Goal: Contribute content

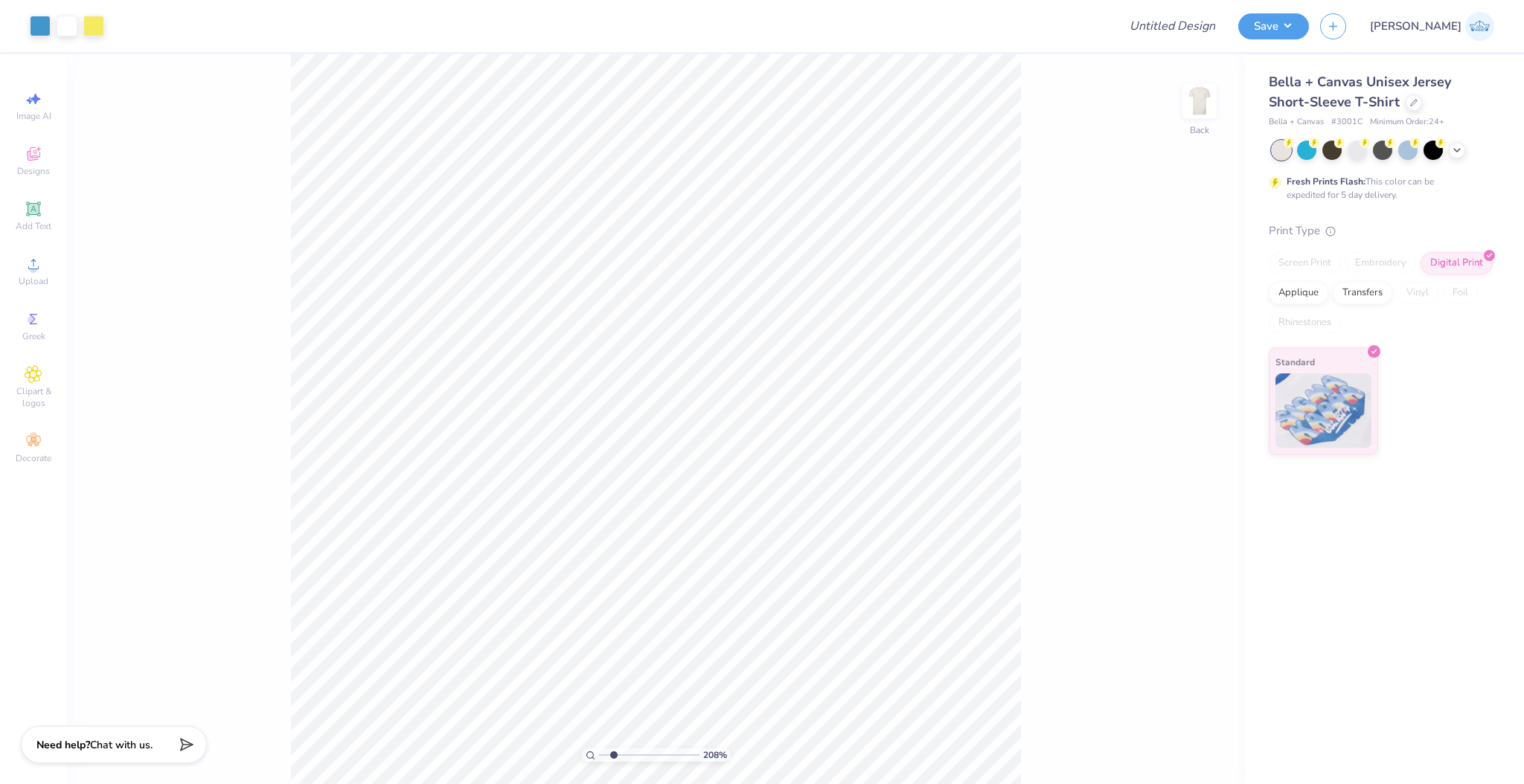
type input "2.08"
click at [613, 756] on input "range" at bounding box center [649, 755] width 101 height 13
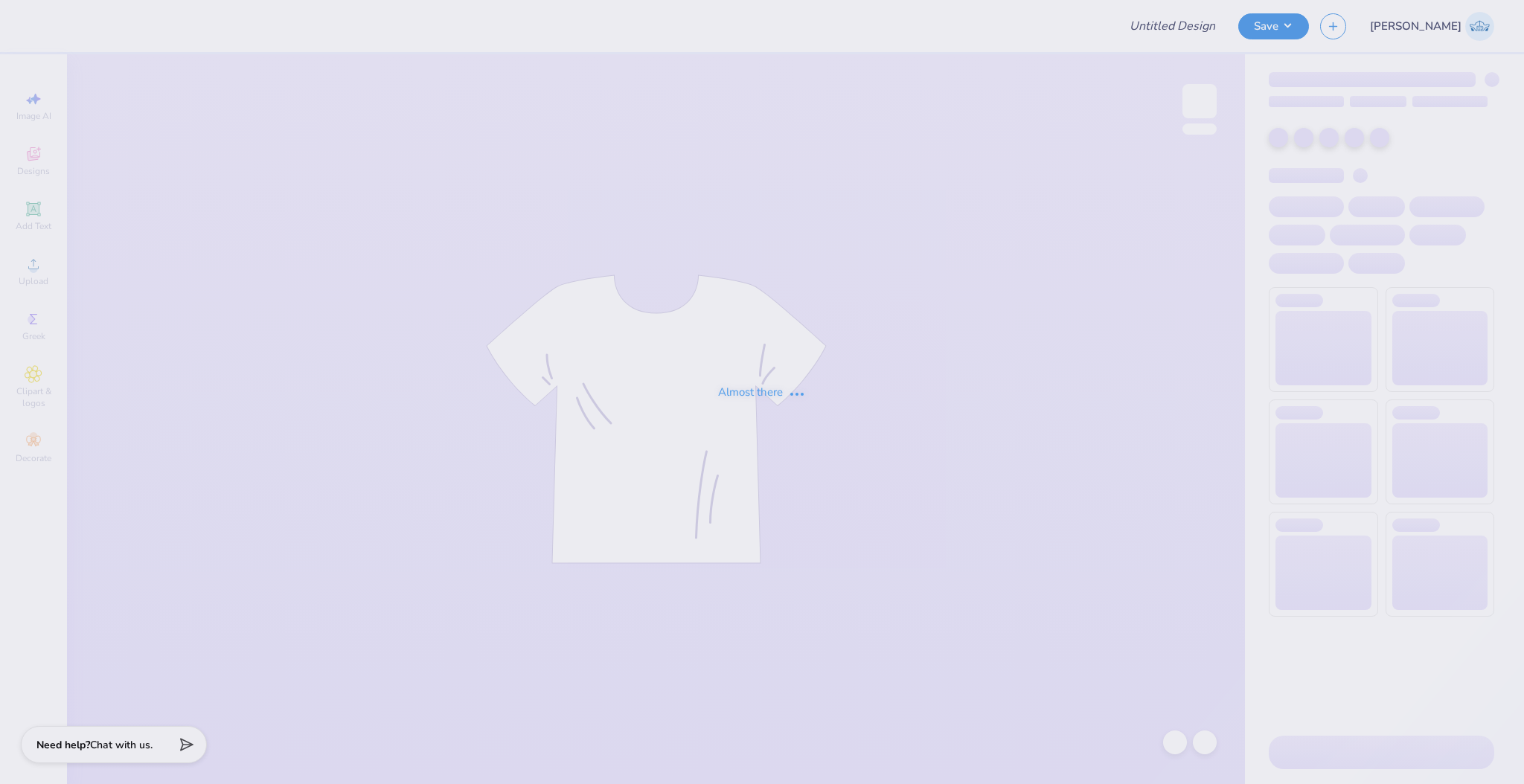
type input "Pi Phi Parents Weekend T"
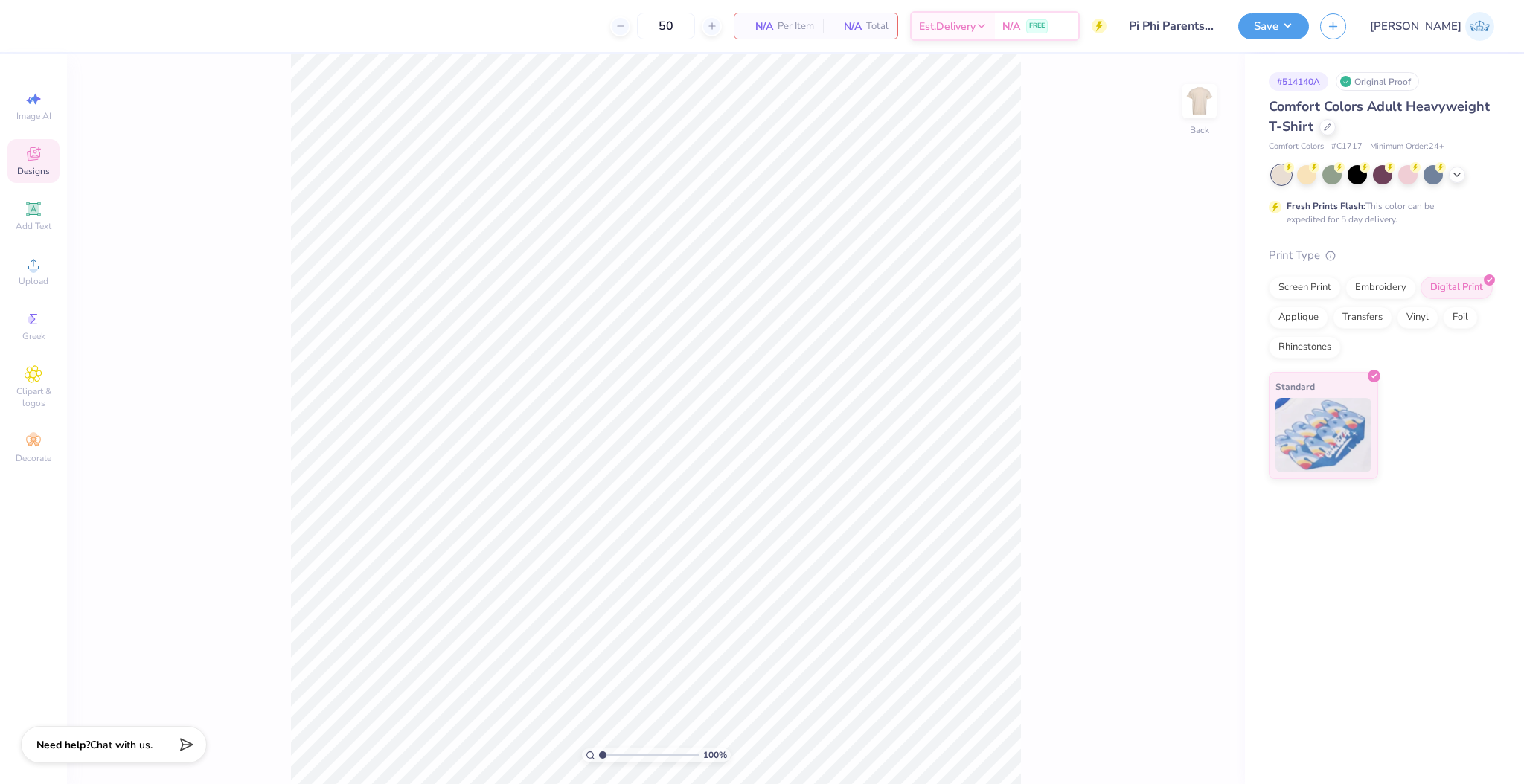
click at [40, 170] on span "Designs" at bounding box center [34, 171] width 33 height 12
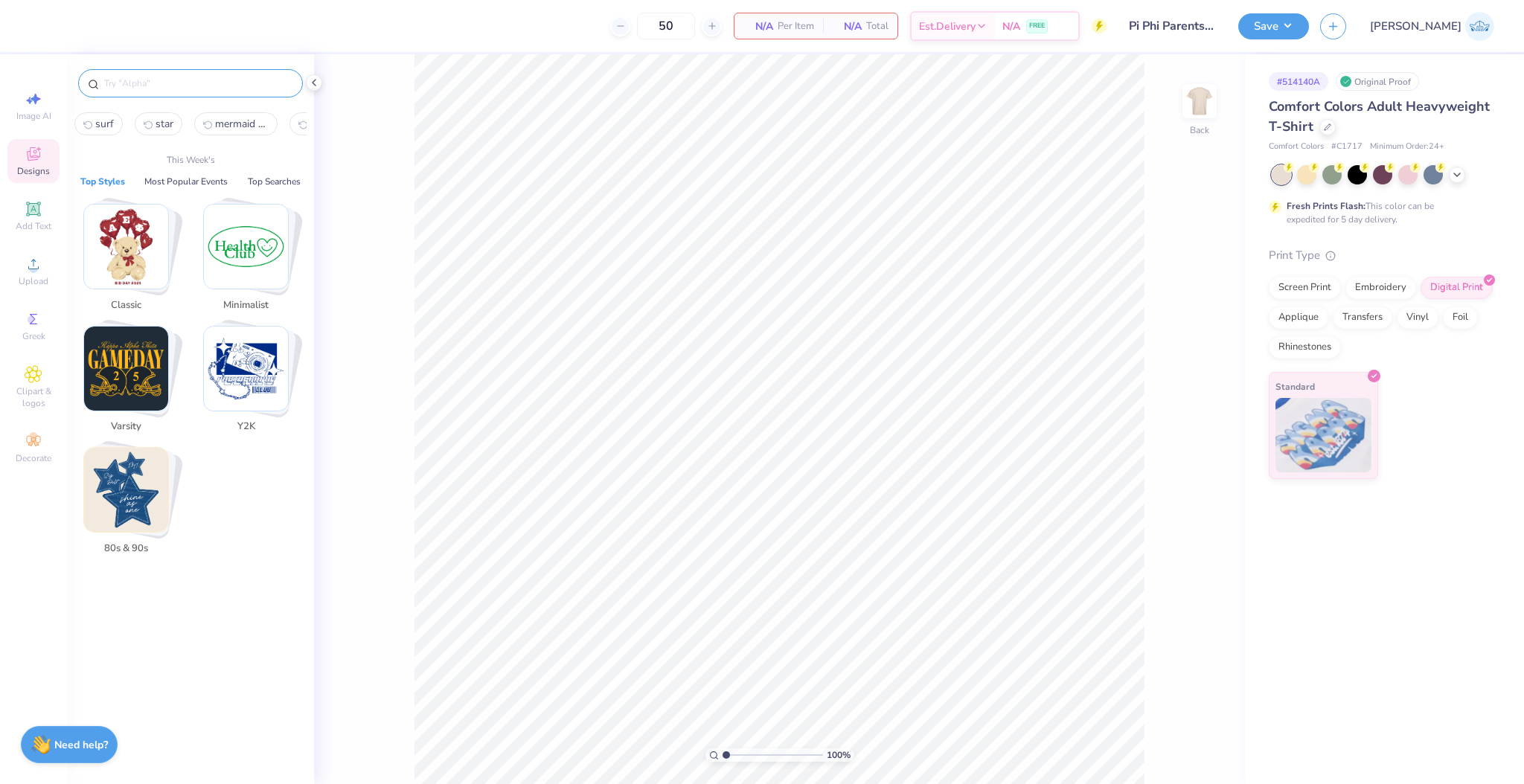
click at [116, 90] on input "text" at bounding box center [198, 84] width 190 height 15
paste input "Retro Stadium Graphic Game Day Shirt"
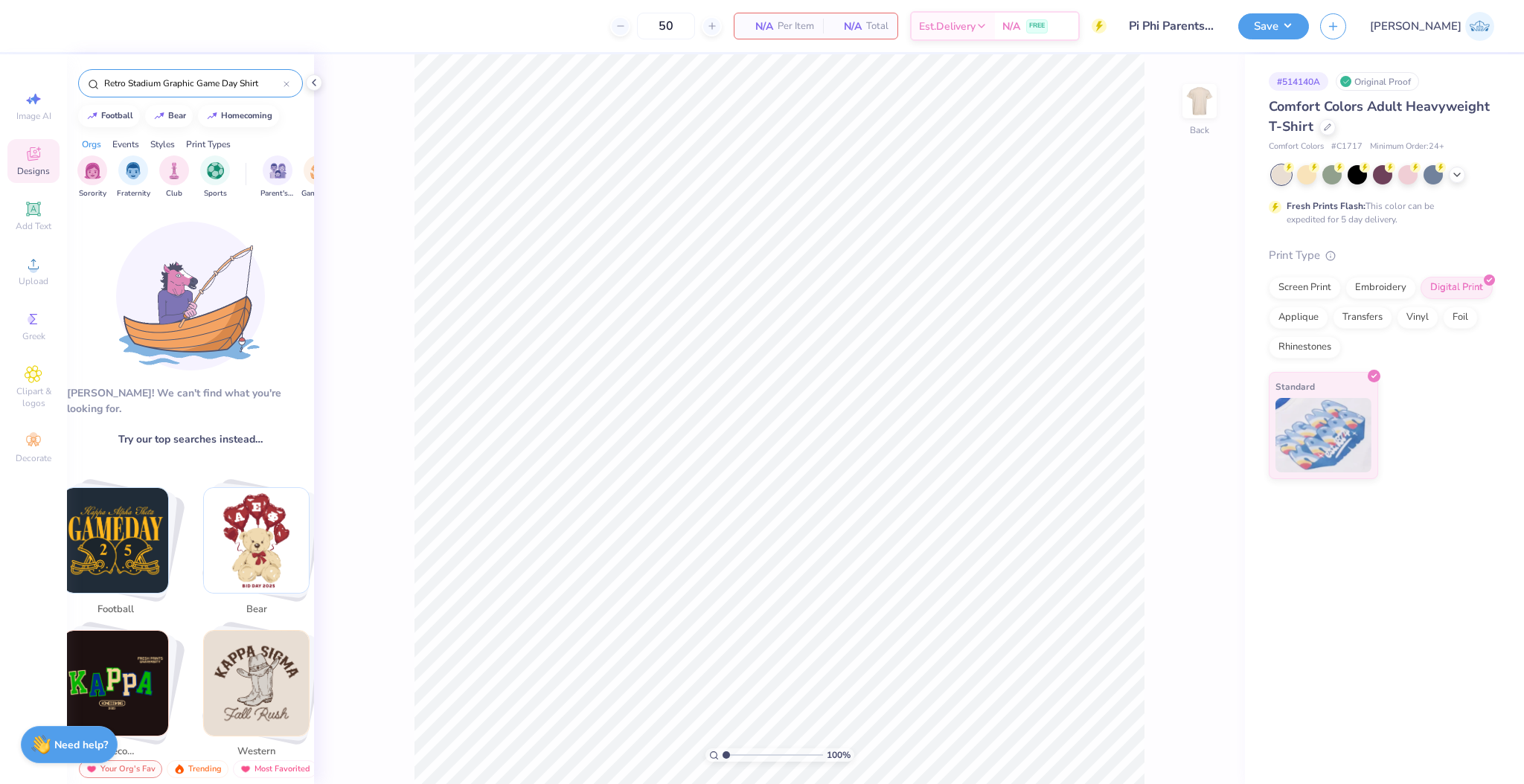
type input "Retro Stadium Graphic Game Day Shirt"
click at [184, 223] on img at bounding box center [190, 296] width 149 height 149
click at [197, 771] on div "Trending" at bounding box center [197, 769] width 62 height 18
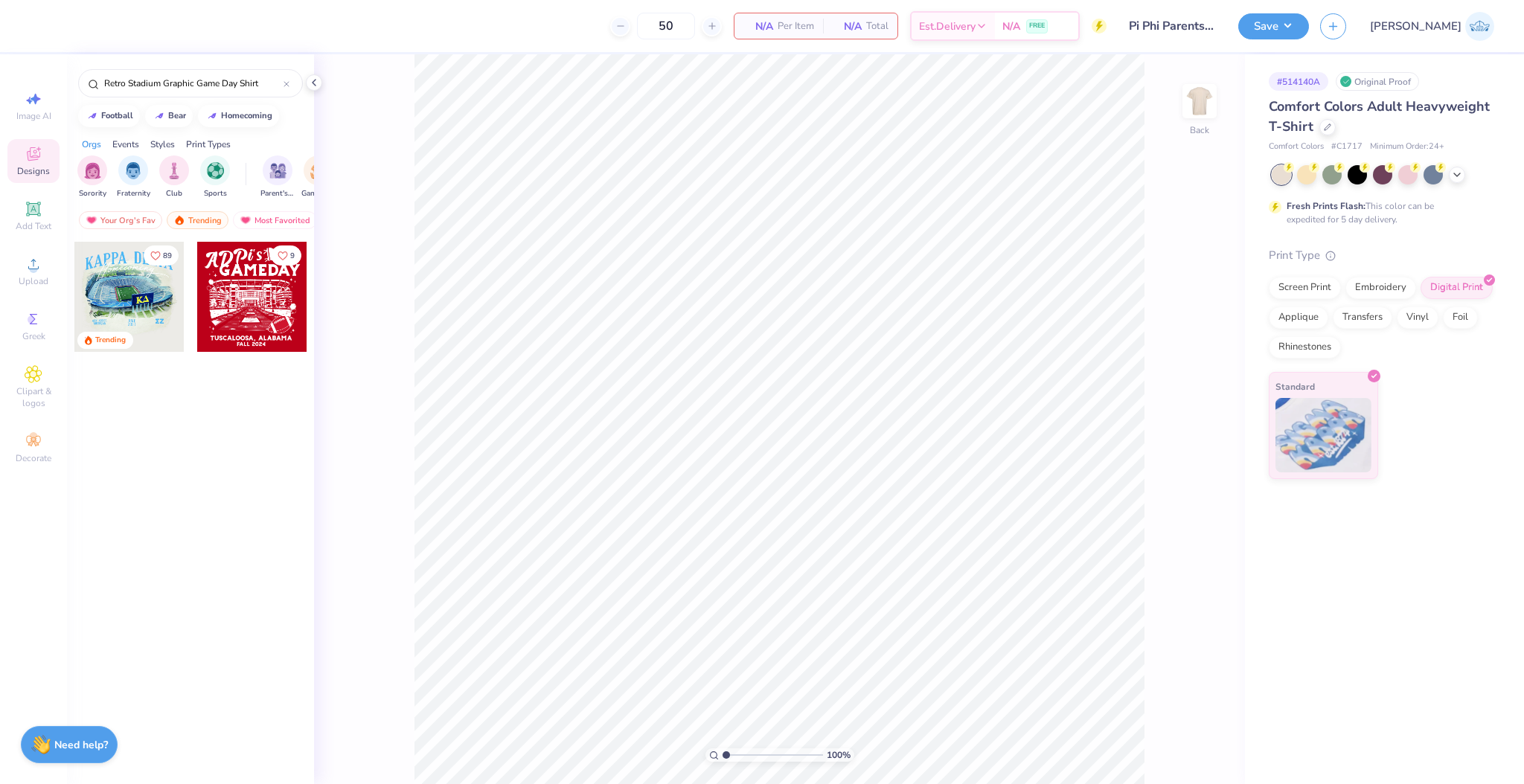
click at [155, 312] on div at bounding box center [129, 296] width 110 height 110
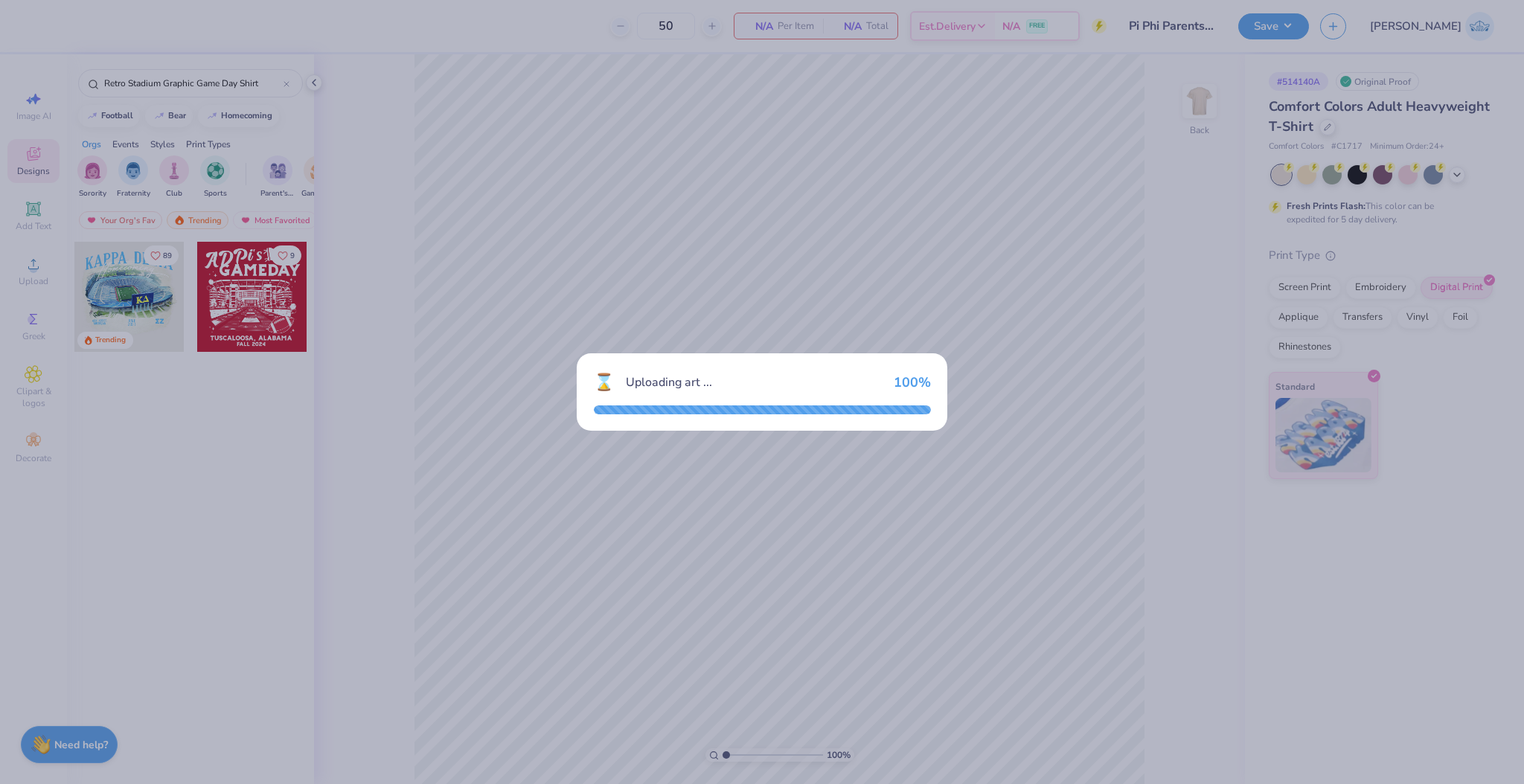
click at [750, 670] on div "⌛ Uploading art ... 100 %" at bounding box center [762, 392] width 1524 height 784
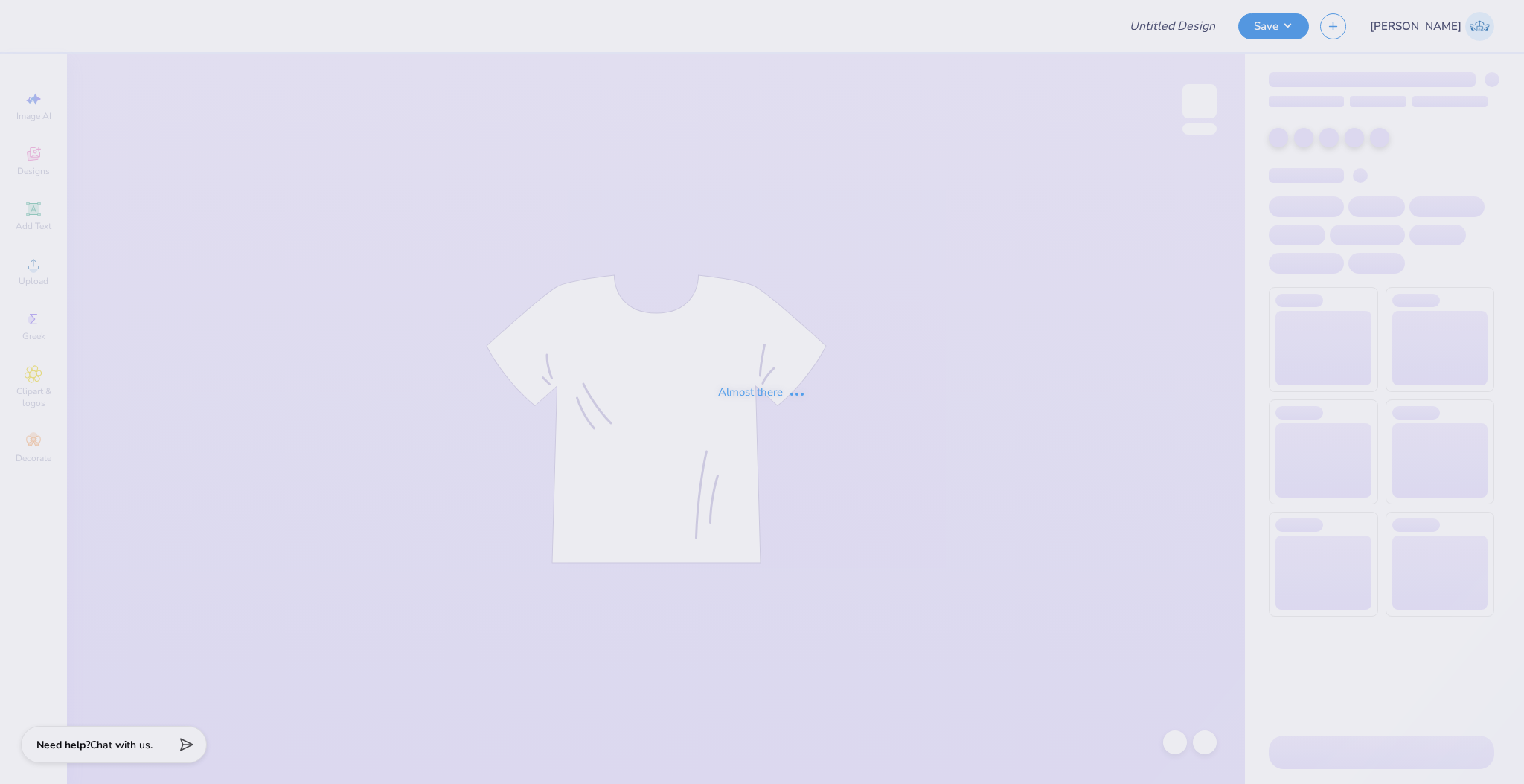
type input "Pi Phi Parents Weekend T"
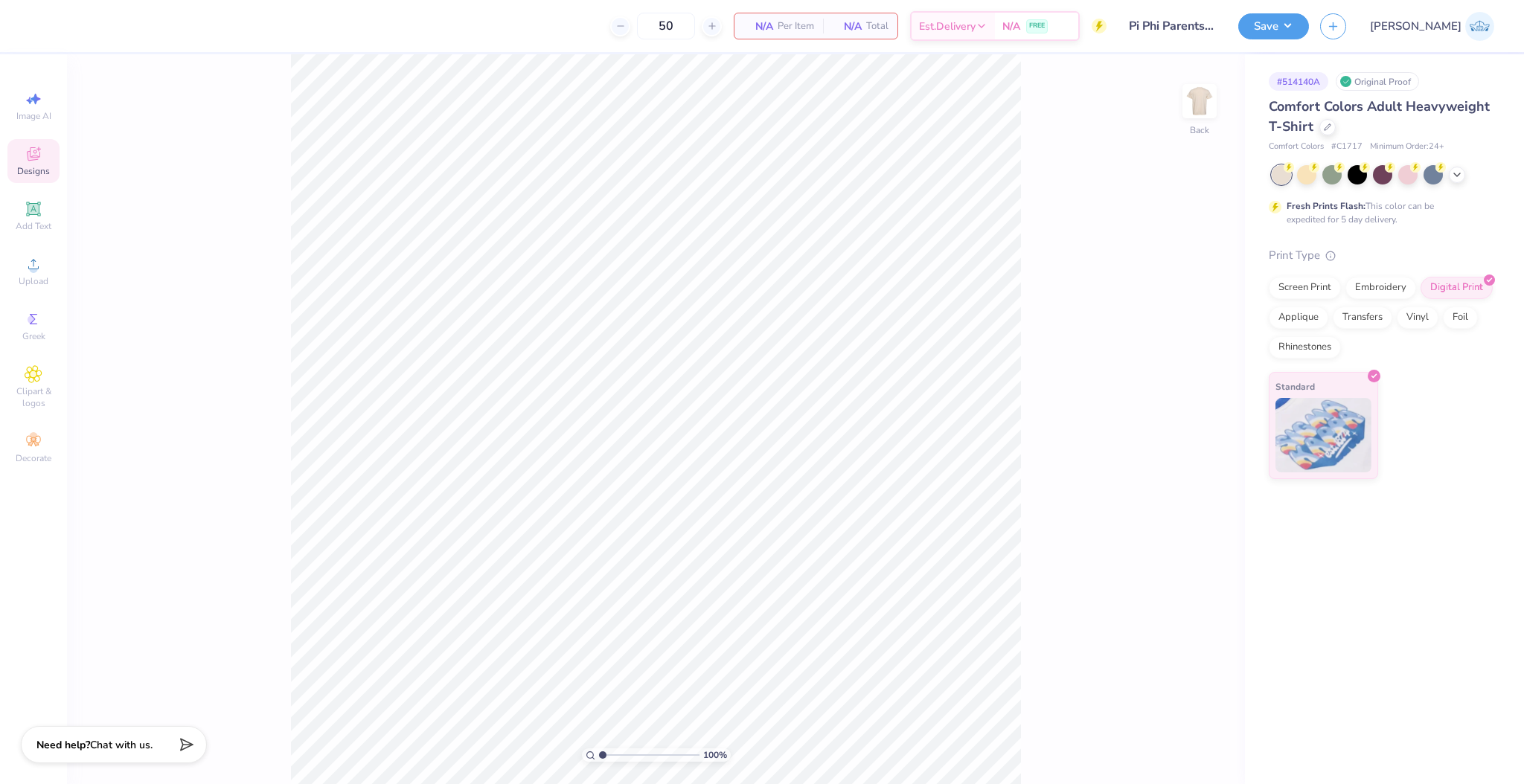
click at [41, 157] on icon at bounding box center [34, 154] width 18 height 18
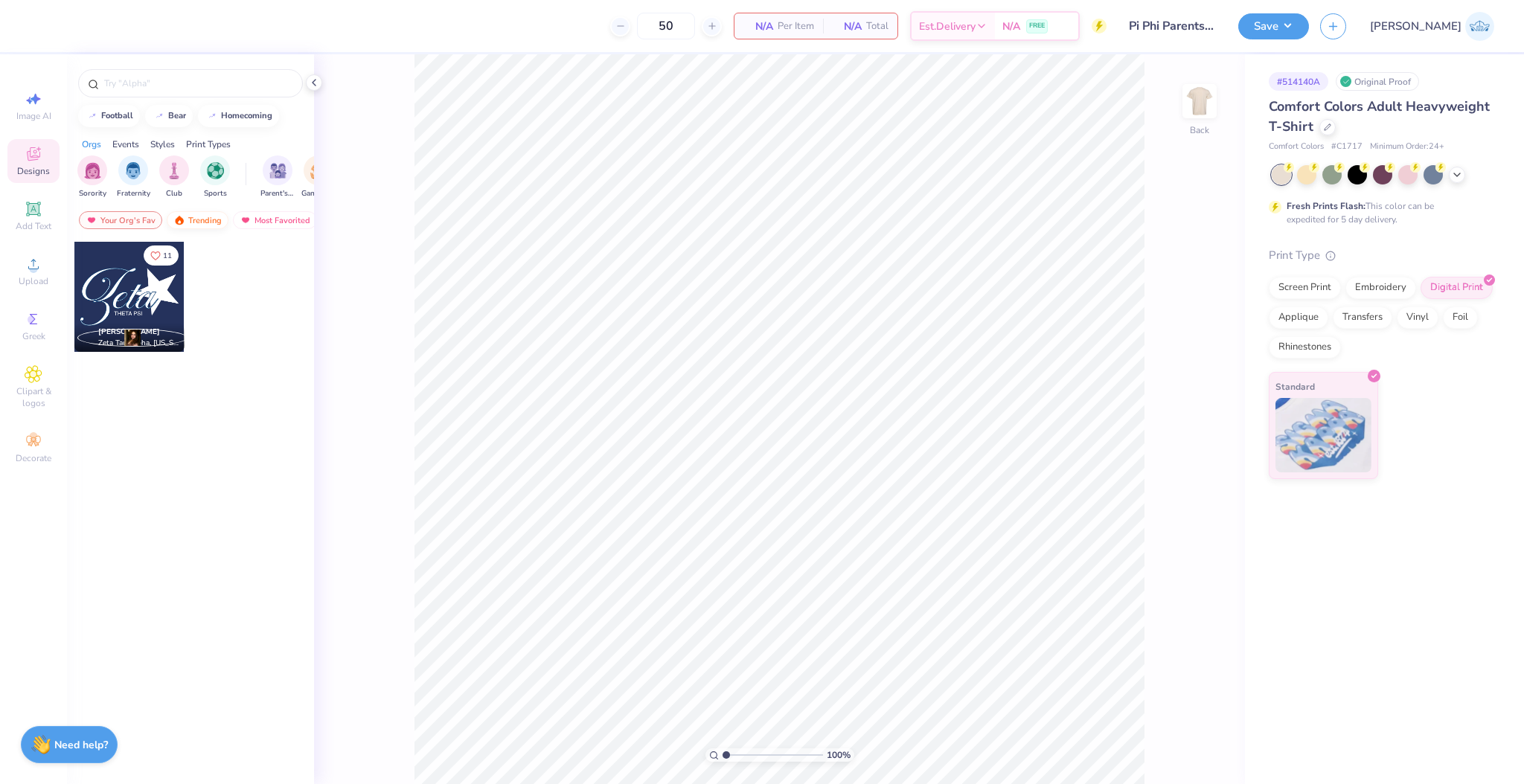
click at [205, 217] on div "Trending" at bounding box center [197, 220] width 62 height 18
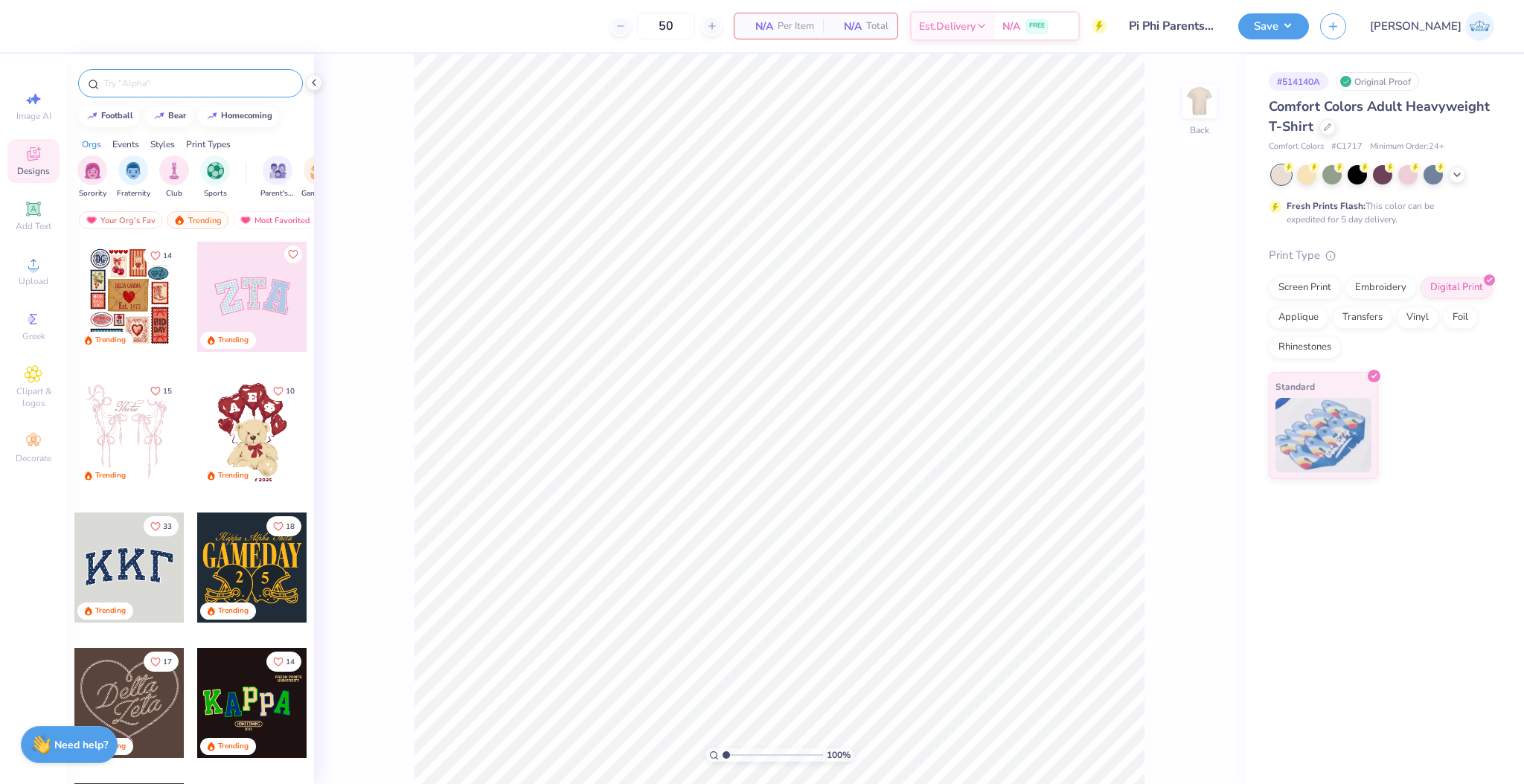
click at [178, 91] on div at bounding box center [190, 84] width 225 height 28
click at [174, 85] on input "text" at bounding box center [198, 84] width 190 height 15
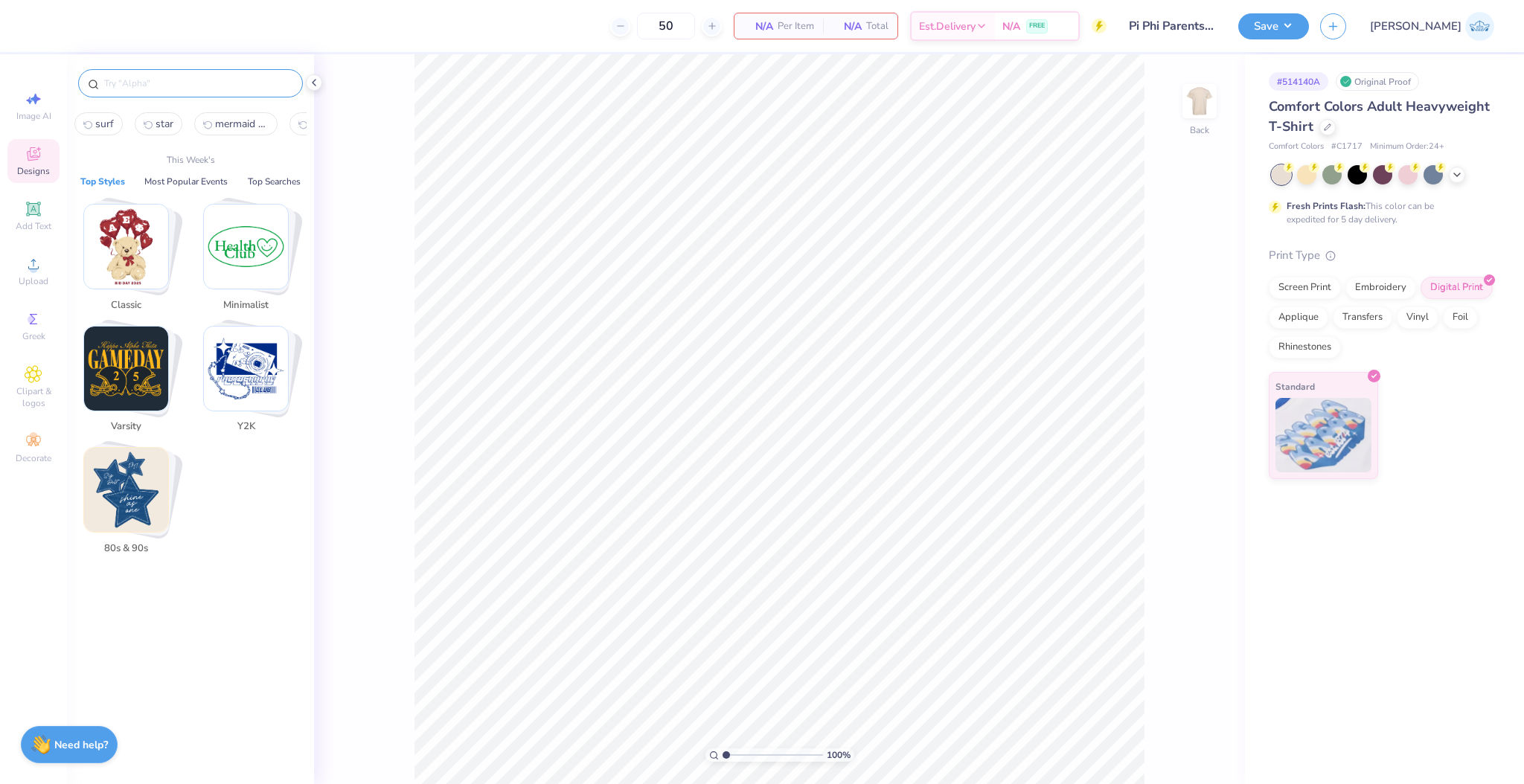
paste input "Retro Stadium Graphic Game Day Shirt"
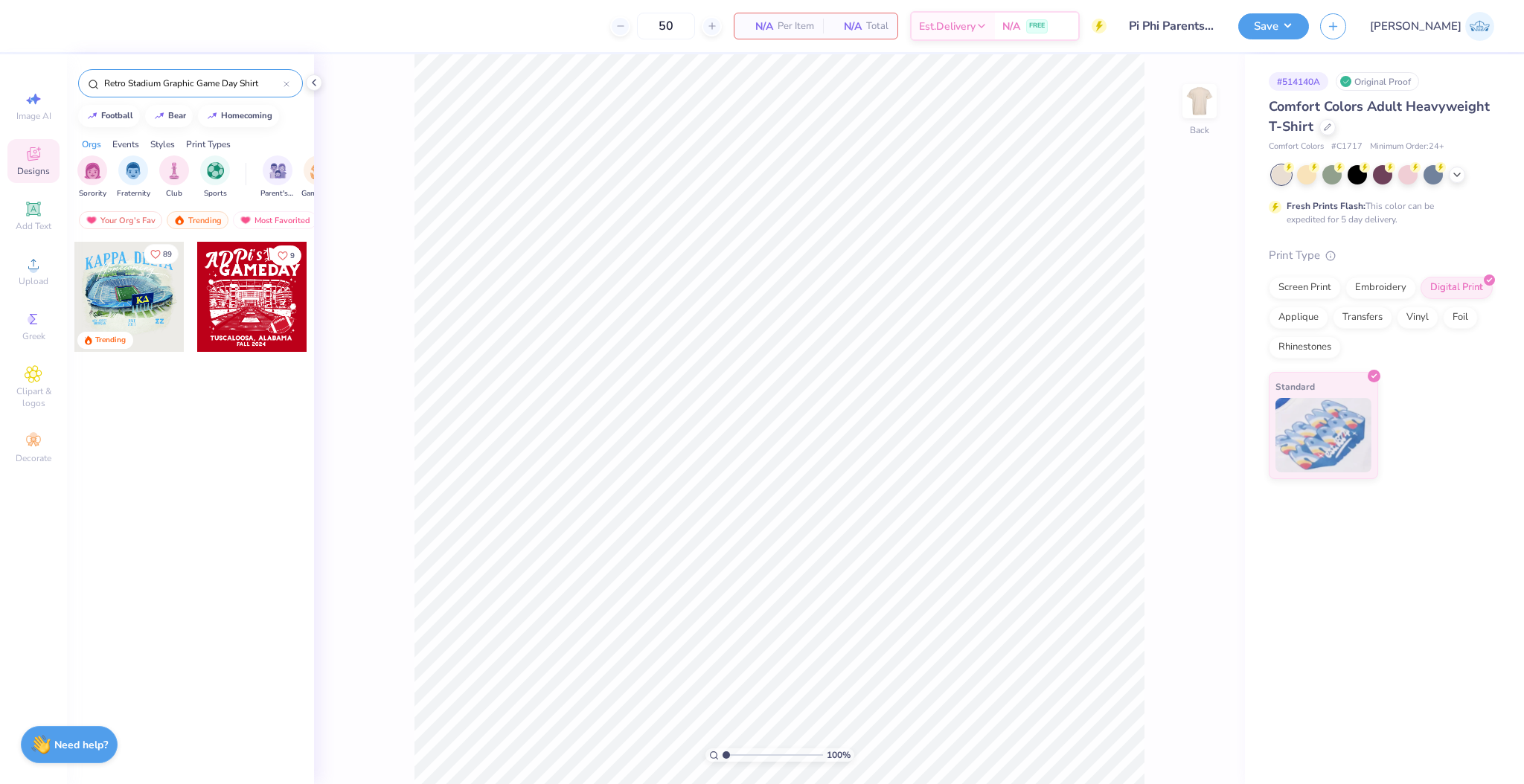
type input "Retro Stadium Graphic Game Day Shirt"
click at [158, 256] on icon "Like" at bounding box center [155, 255] width 10 height 10
click at [147, 296] on div at bounding box center [129, 296] width 110 height 110
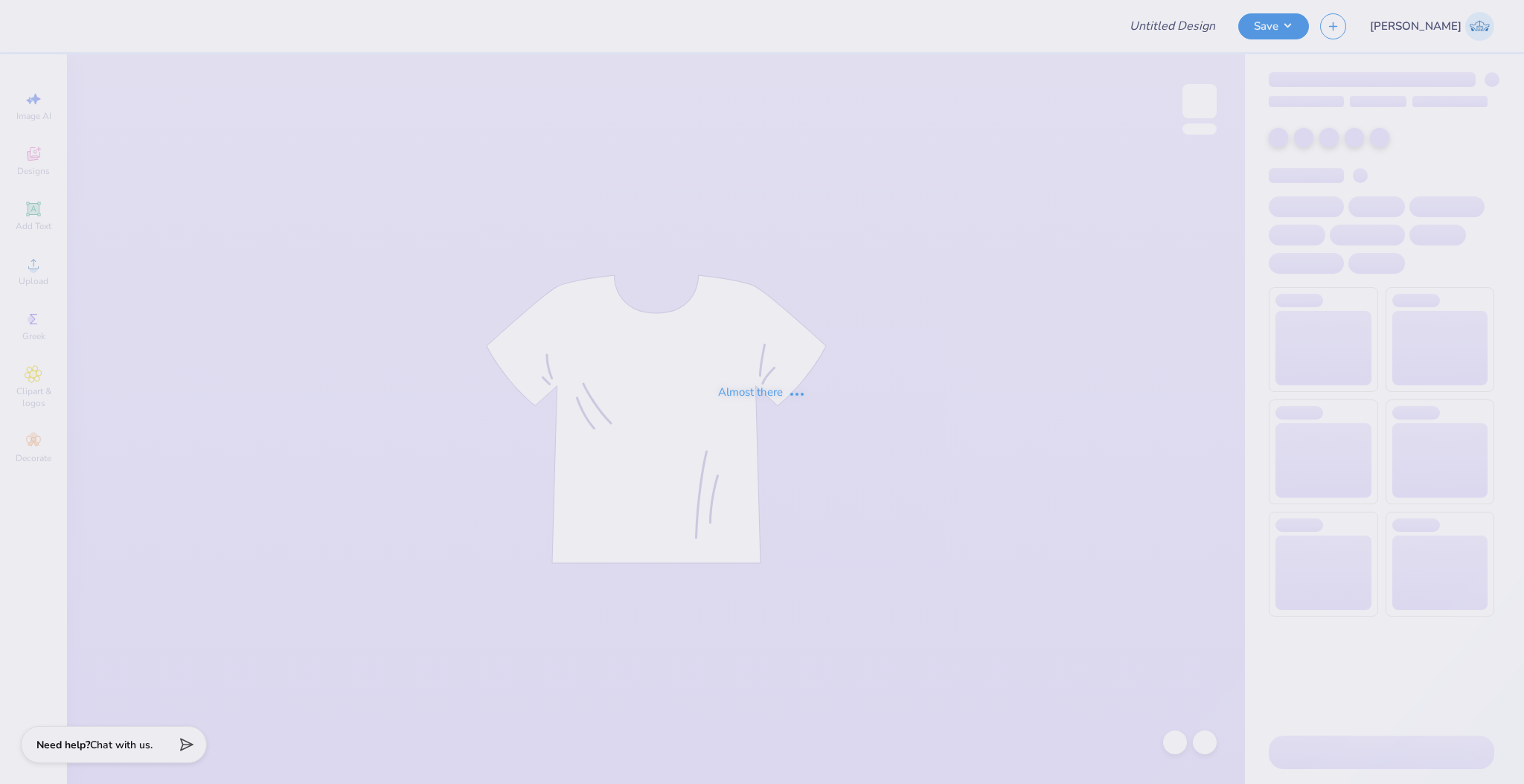
type input "Pi Phi Parents Weekend T"
